Goal: Register for event/course

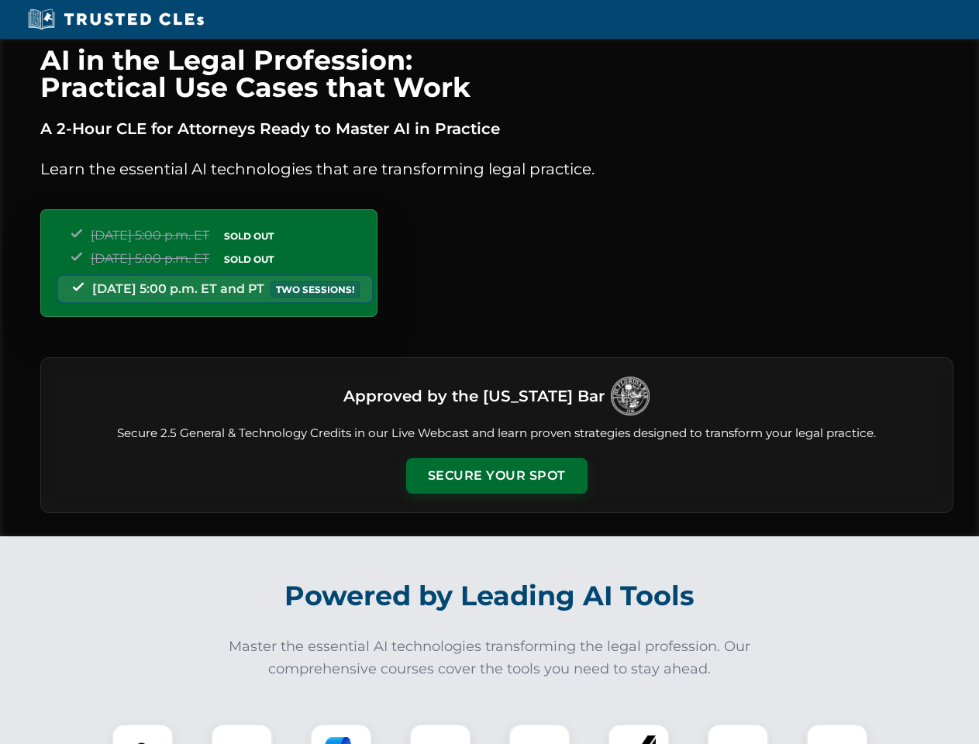
click at [496, 476] on button "Secure Your Spot" at bounding box center [496, 476] width 181 height 36
click at [143, 734] on img at bounding box center [142, 755] width 45 height 45
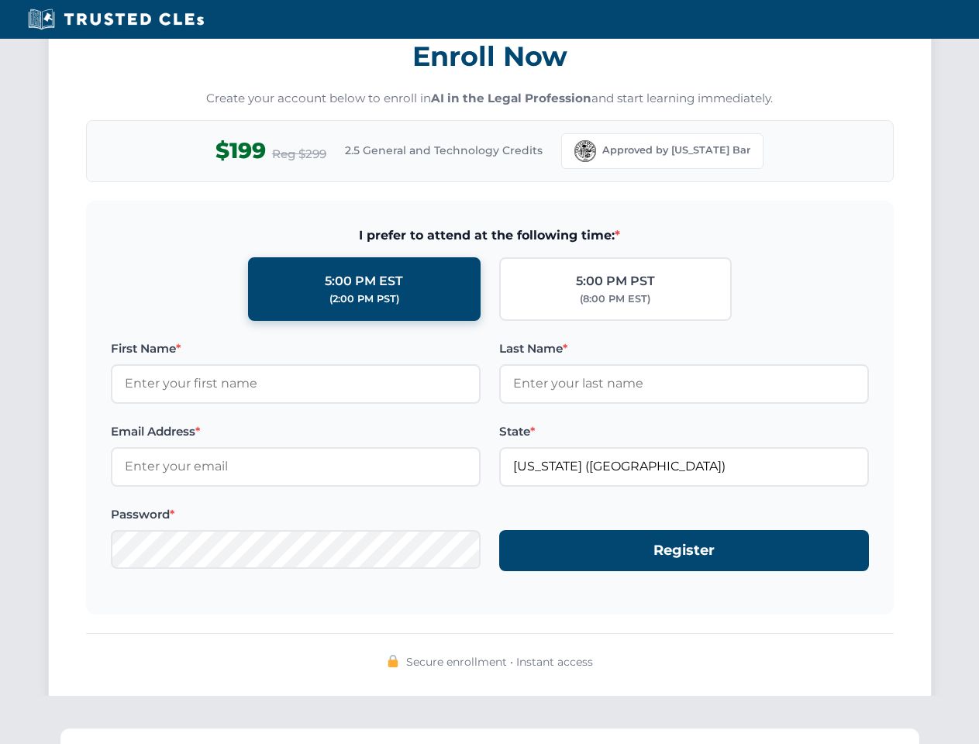
scroll to position [1522, 0]
